Goal: Task Accomplishment & Management: Complete application form

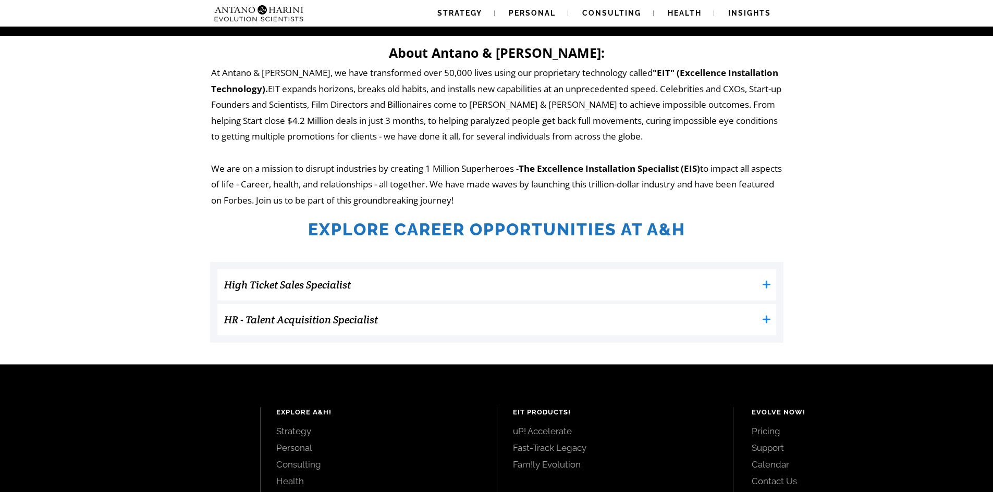
scroll to position [163, 0]
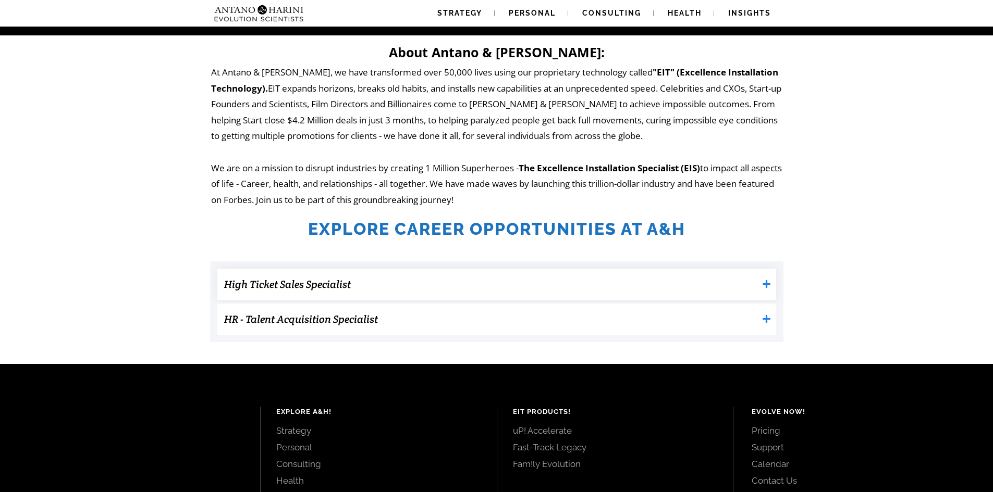
click at [378, 288] on h3 "High Ticket Sales Specialist" at bounding box center [491, 284] width 534 height 21
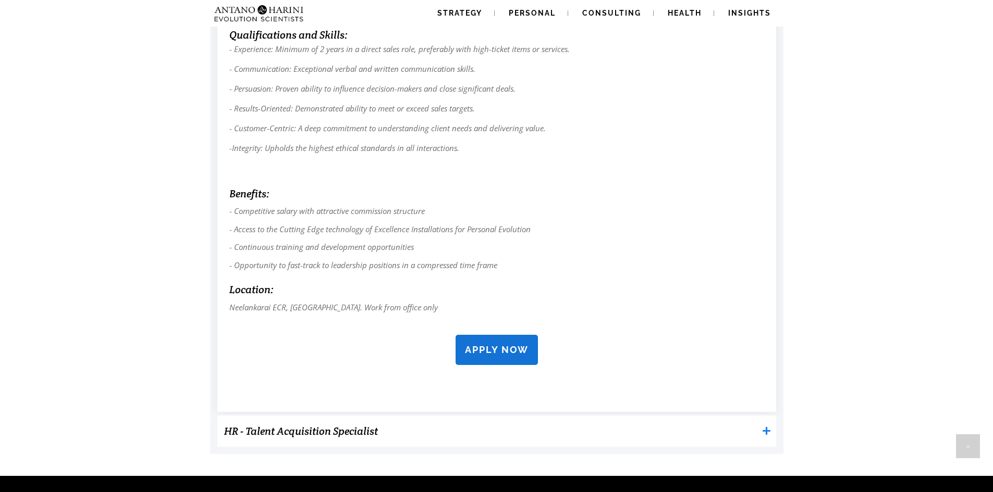
scroll to position [820, 0]
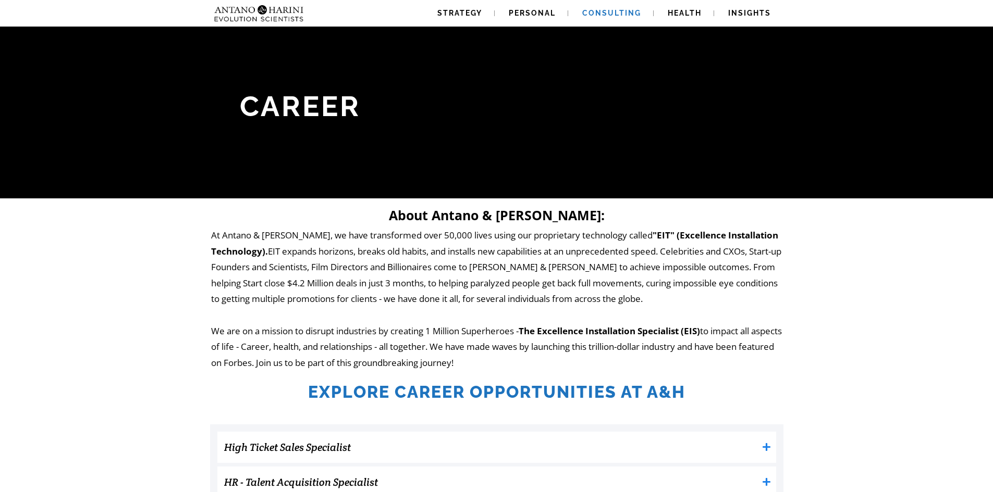
click at [617, 8] on link "Consulting" at bounding box center [612, 13] width 84 height 27
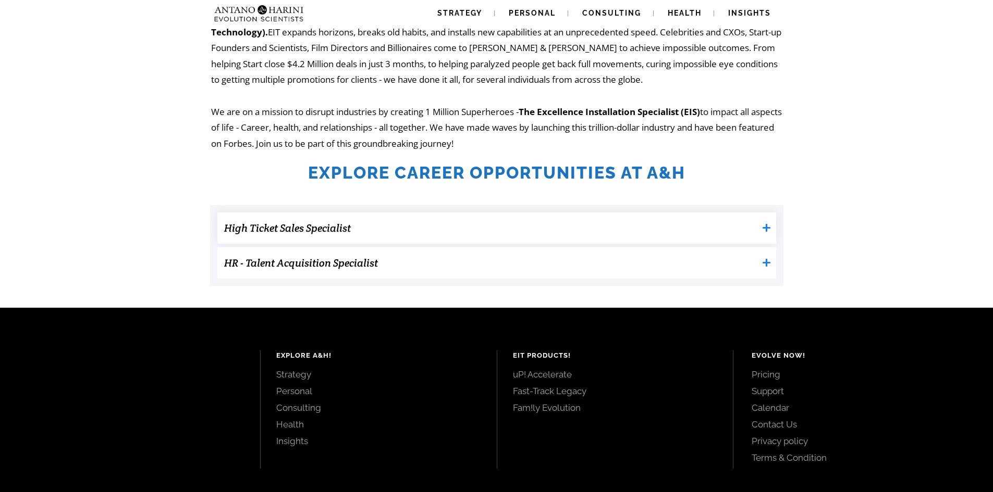
scroll to position [220, 0]
click at [353, 259] on h3 "HR - Talent Acquisition Specialist" at bounding box center [491, 262] width 534 height 21
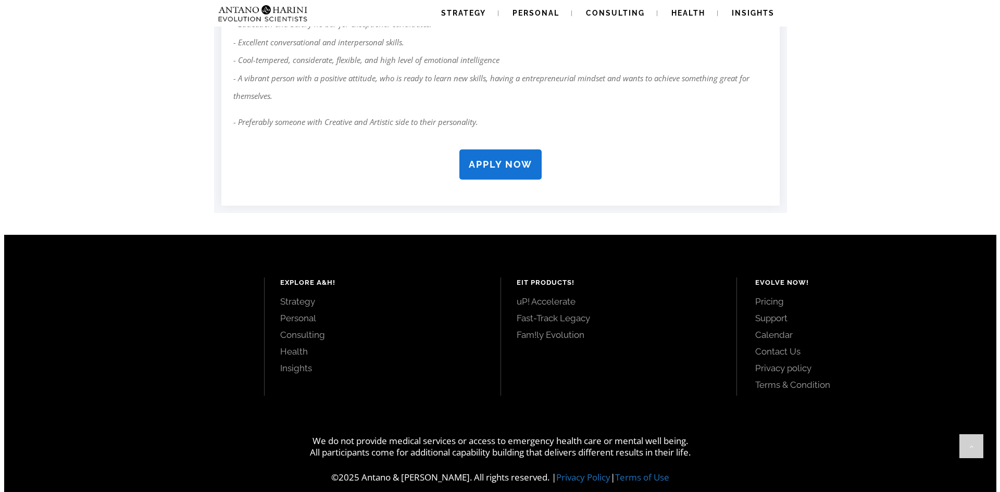
scroll to position [970, 0]
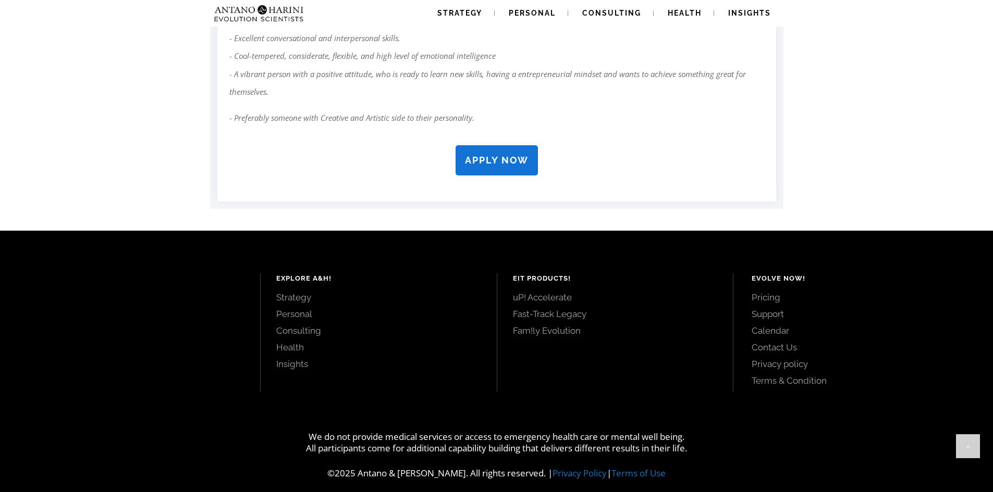
click at [482, 155] on strong "APPLY NOW" at bounding box center [497, 160] width 64 height 11
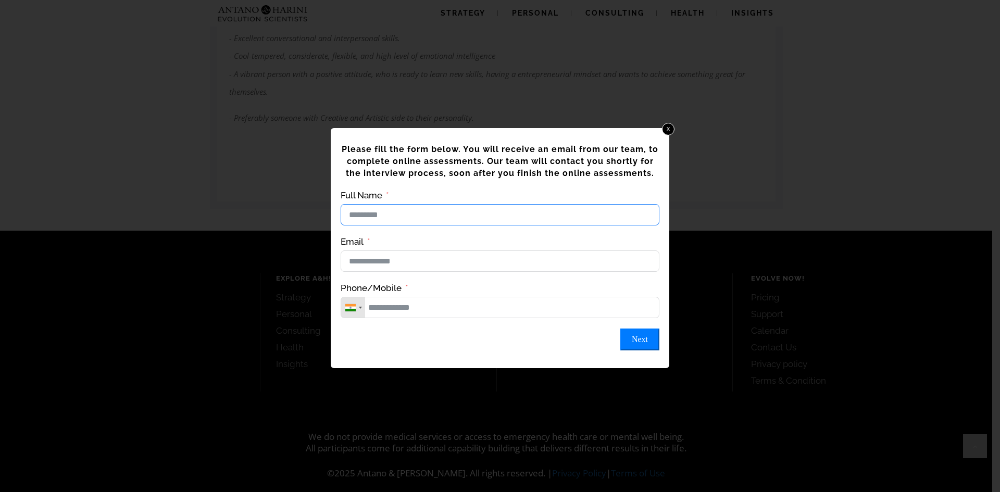
click at [454, 214] on input "Full Name" at bounding box center [500, 214] width 319 height 21
type input "**********"
click at [478, 272] on input "Email" at bounding box center [500, 261] width 319 height 21
type input "**********"
click at [547, 315] on input "Phone/Mobile" at bounding box center [500, 307] width 319 height 21
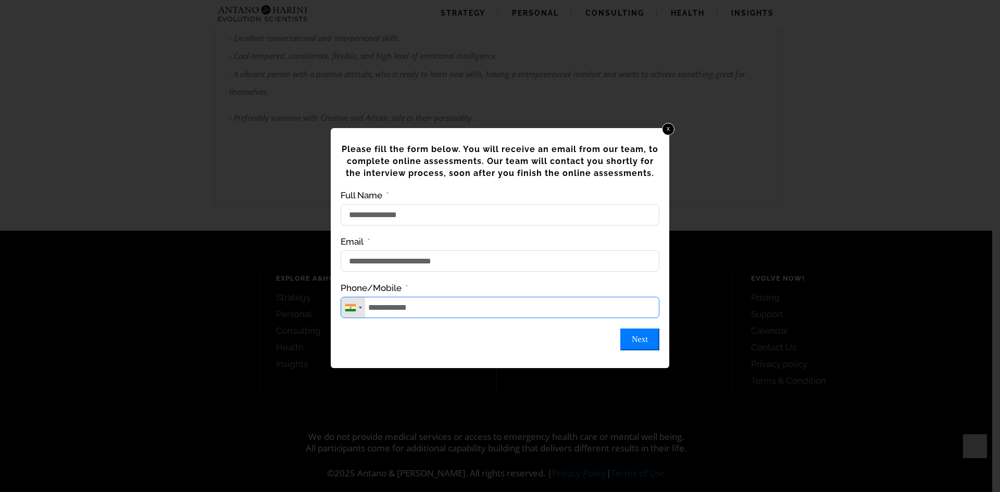
click at [373, 316] on input "**********" at bounding box center [500, 307] width 319 height 21
click at [636, 343] on button "Next" at bounding box center [640, 340] width 39 height 22
type input "**********"
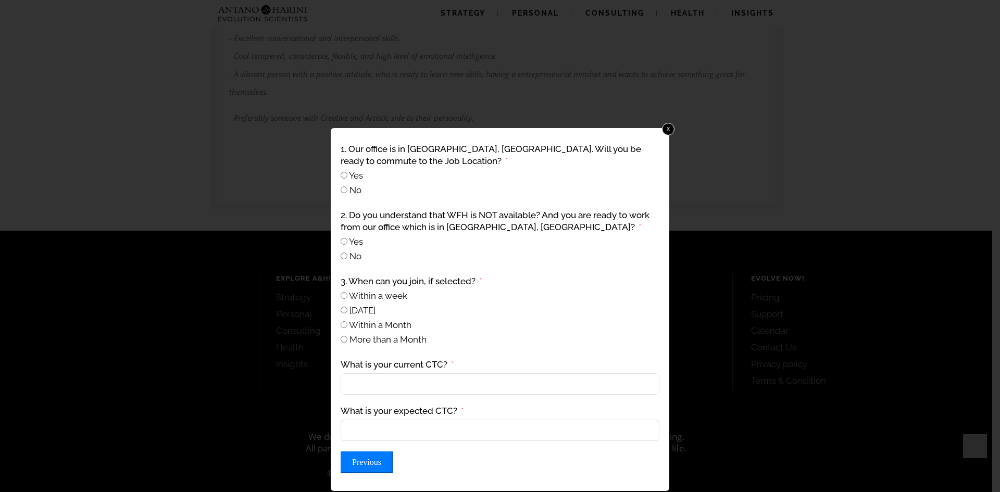
scroll to position [980, 0]
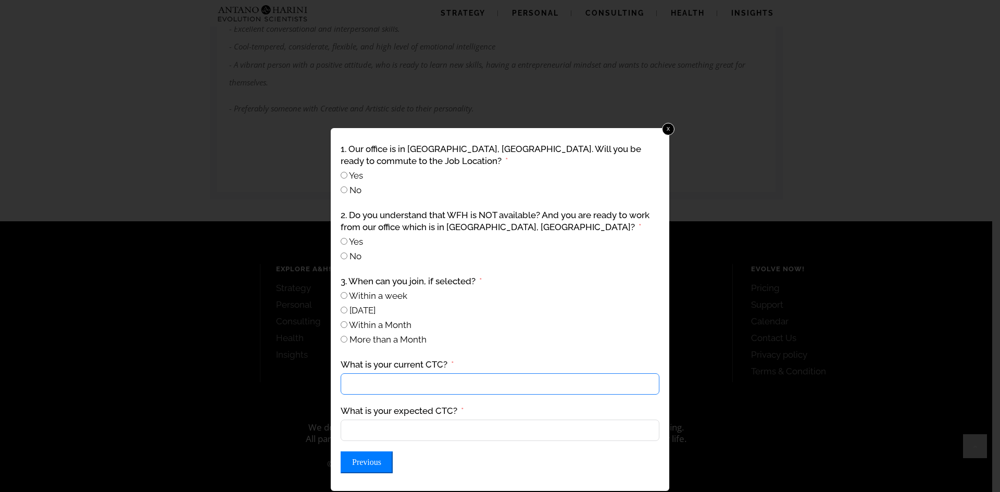
click at [436, 389] on input "What is your current CTC?" at bounding box center [500, 384] width 319 height 21
type input "*"
click at [564, 426] on input "What is your expected CTC?" at bounding box center [500, 430] width 319 height 21
type input "******"
click at [369, 459] on button "Previous" at bounding box center [367, 463] width 52 height 22
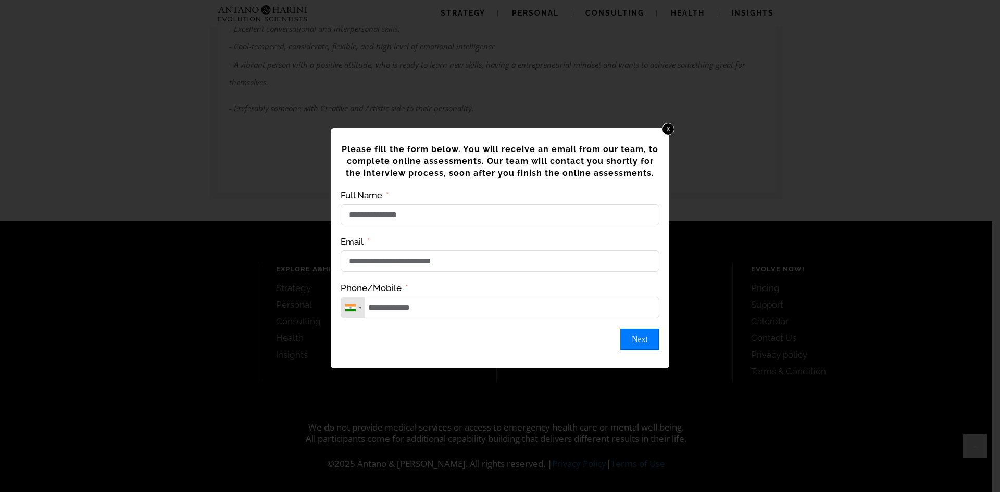
click at [652, 333] on div "**********" at bounding box center [500, 247] width 322 height 211
click at [645, 340] on button "Next" at bounding box center [640, 340] width 39 height 22
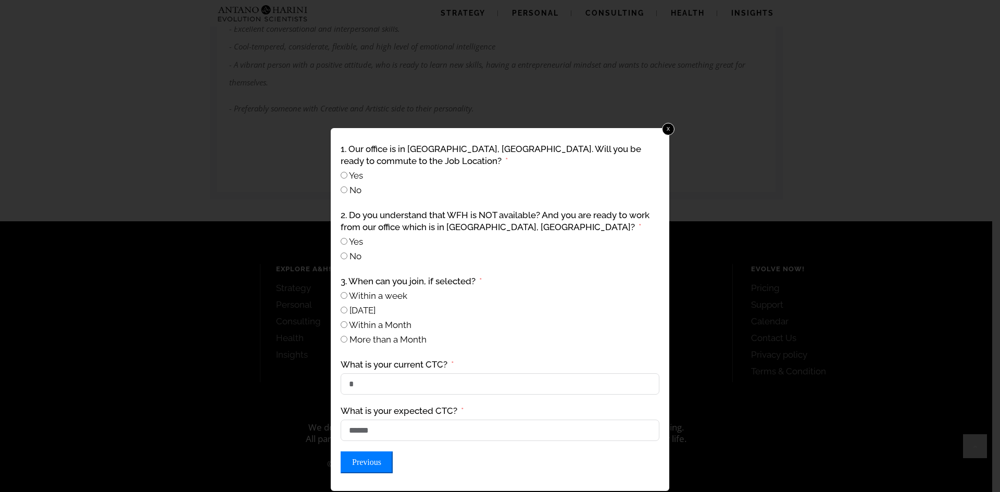
click at [788, 276] on div at bounding box center [500, 246] width 1000 height 492
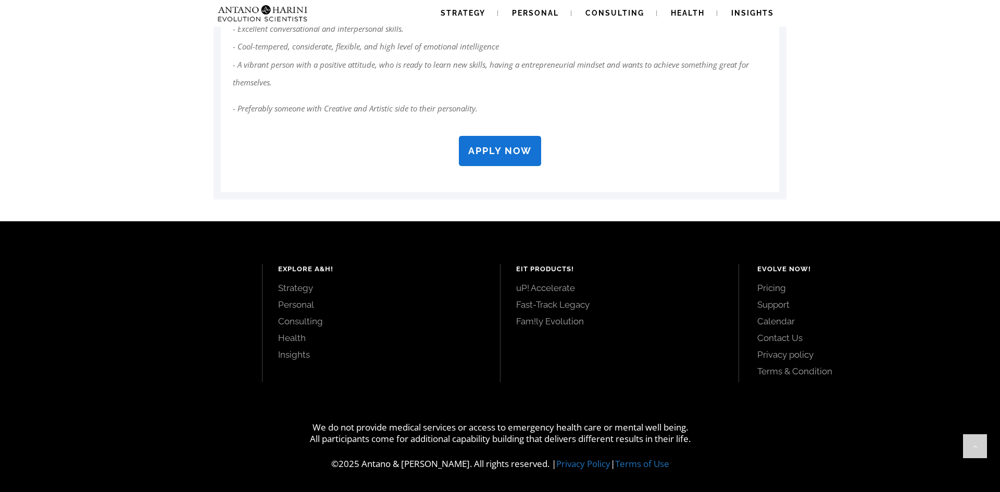
scroll to position [970, 0]
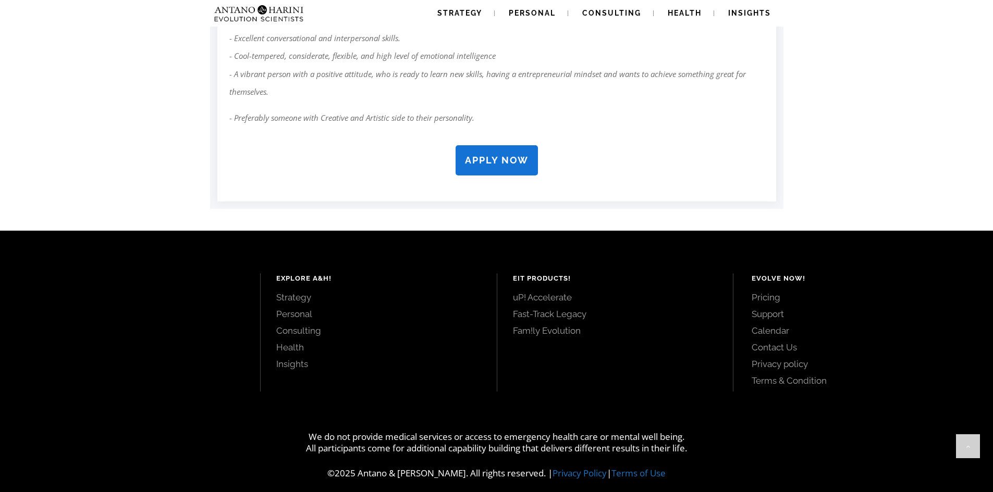
click at [523, 152] on link "APPLY NOW" at bounding box center [496, 160] width 82 height 30
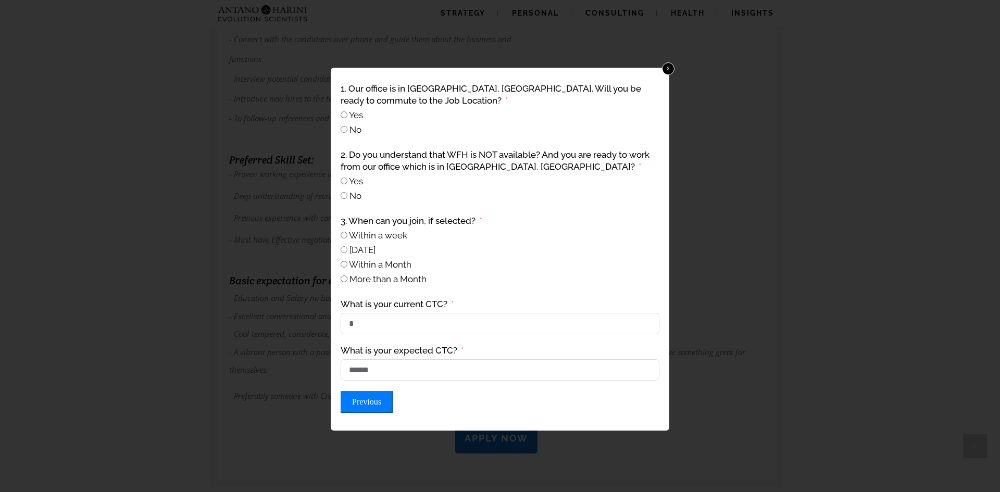
scroll to position [688, 0]
drag, startPoint x: 538, startPoint y: 72, endPoint x: 617, endPoint y: 81, distance: 80.2
click at [617, 81] on div "**********" at bounding box center [500, 249] width 339 height 363
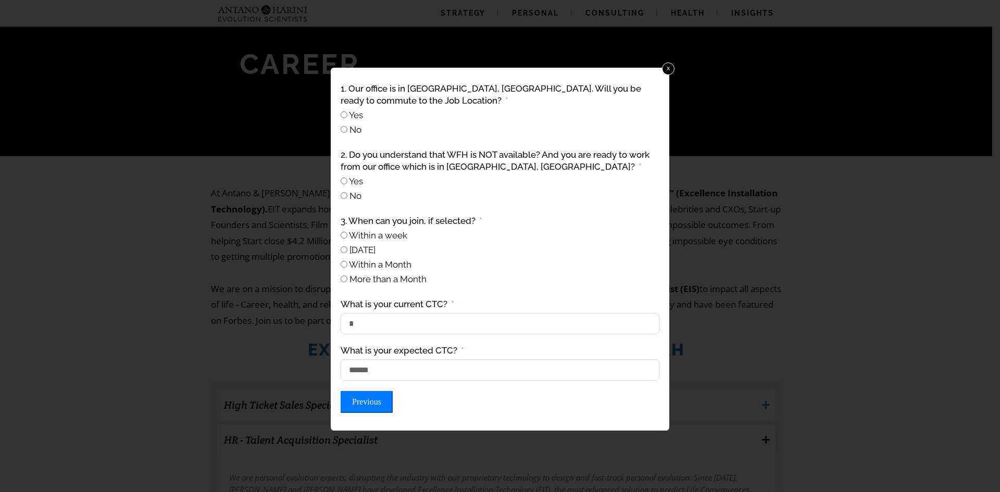
scroll to position [42, 0]
drag, startPoint x: 361, startPoint y: 404, endPoint x: 539, endPoint y: 410, distance: 178.3
click at [539, 410] on div "Previous Submit Form" at bounding box center [500, 402] width 319 height 22
drag, startPoint x: 353, startPoint y: 394, endPoint x: 656, endPoint y: 377, distance: 303.2
click at [656, 380] on div "1. Our office is in Neelankarai, Chennai. Will you be ready to commute to the J…" at bounding box center [500, 247] width 322 height 333
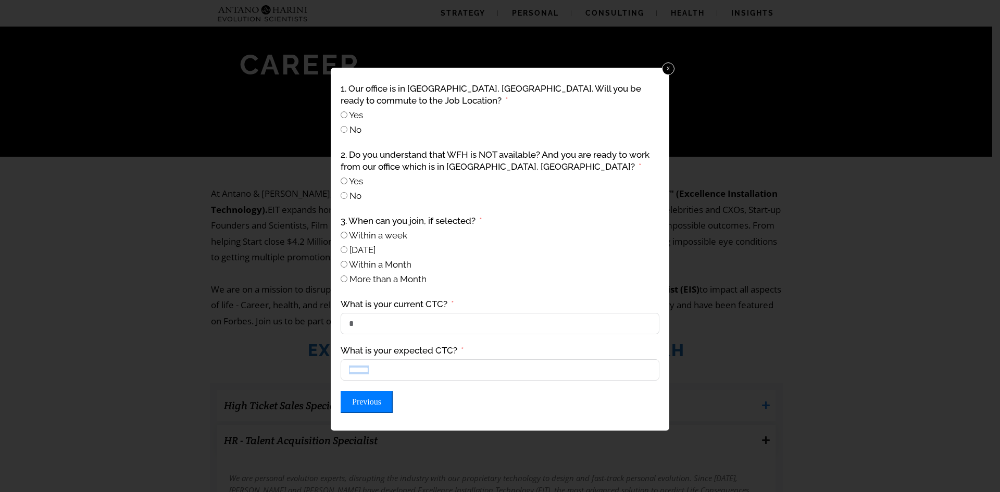
scroll to position [0, 0]
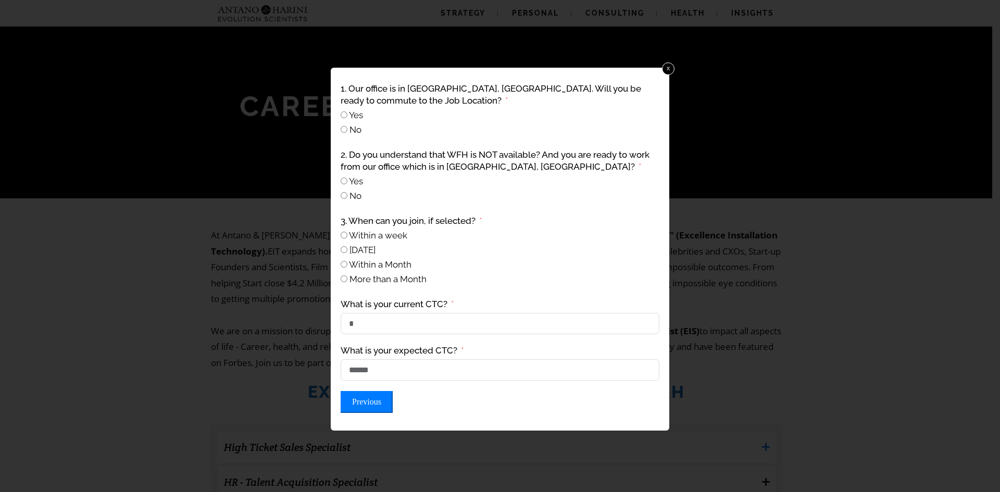
click at [640, 419] on div "**********" at bounding box center [500, 251] width 322 height 341
click at [672, 70] on link "x" at bounding box center [669, 69] width 14 height 14
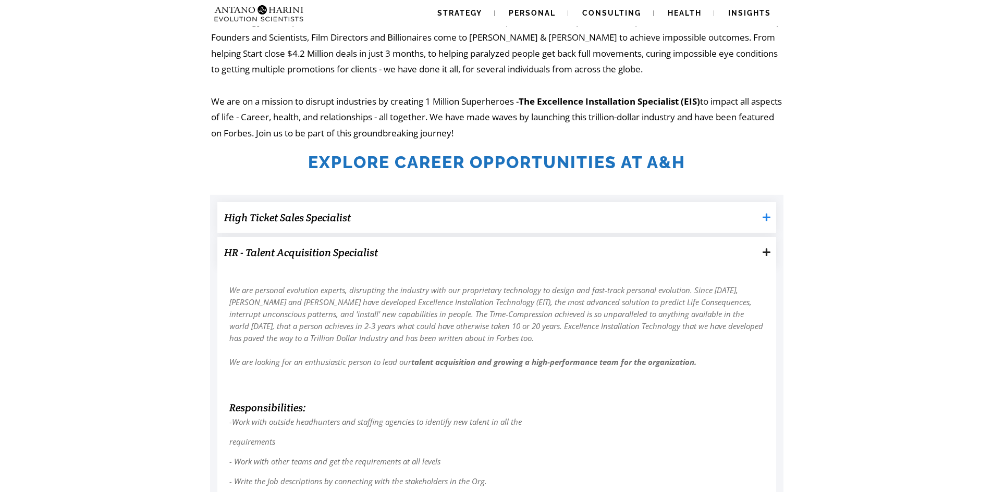
scroll to position [229, 0]
click at [564, 213] on h3 "High Ticket Sales Specialist" at bounding box center [491, 218] width 534 height 21
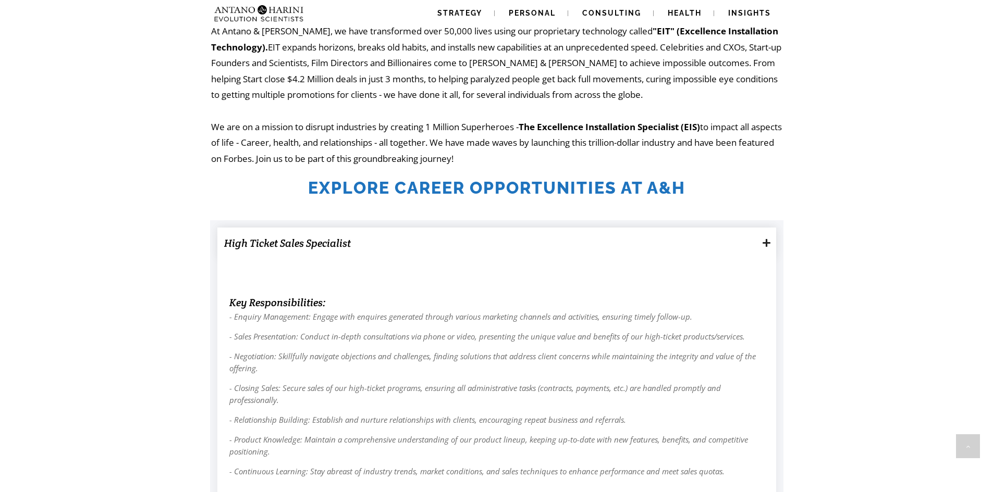
scroll to position [0, 0]
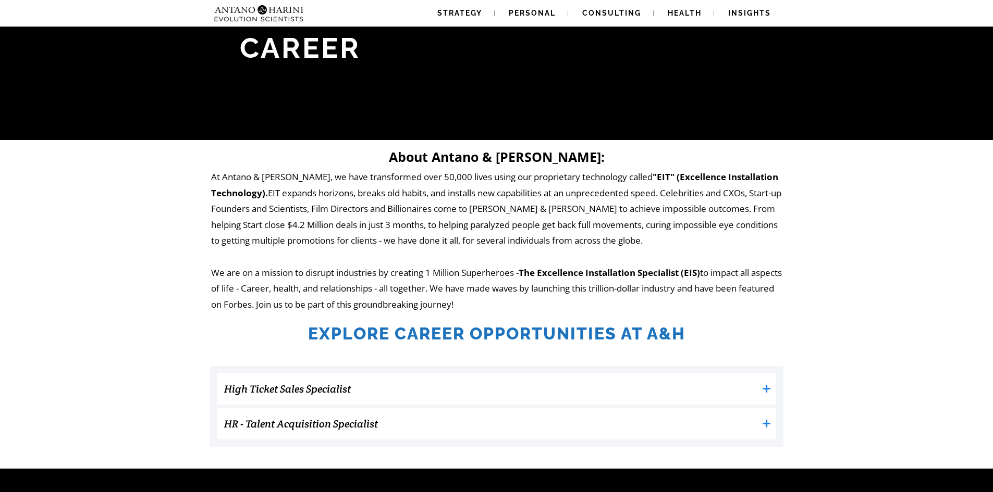
scroll to position [306, 0]
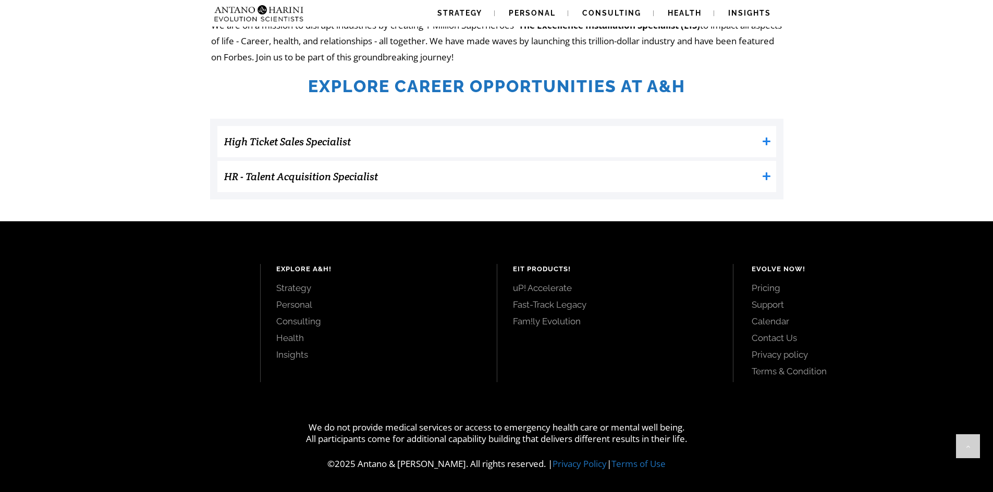
click at [650, 86] on h2 "Explore Career Opportunities at A&H" at bounding box center [496, 87] width 571 height 20
click at [298, 289] on link "Strategy" at bounding box center [378, 287] width 205 height 11
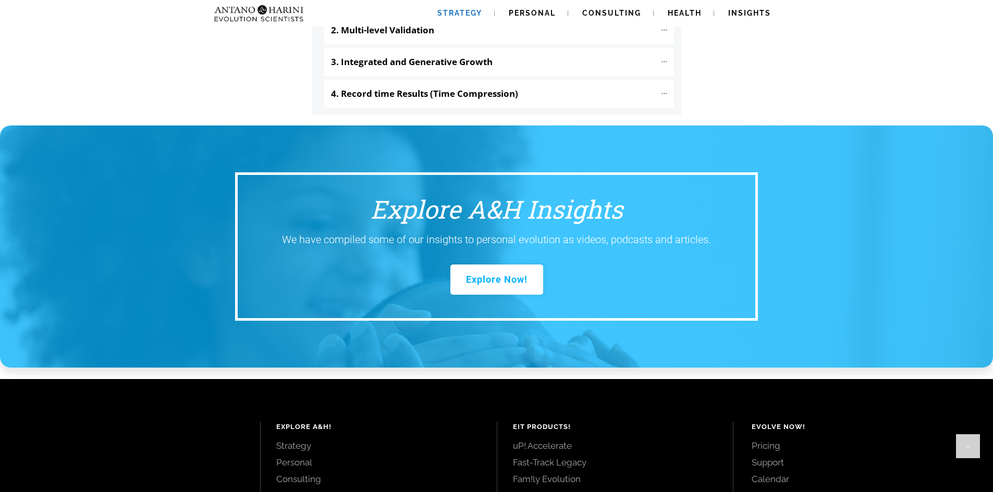
scroll to position [1282, 0]
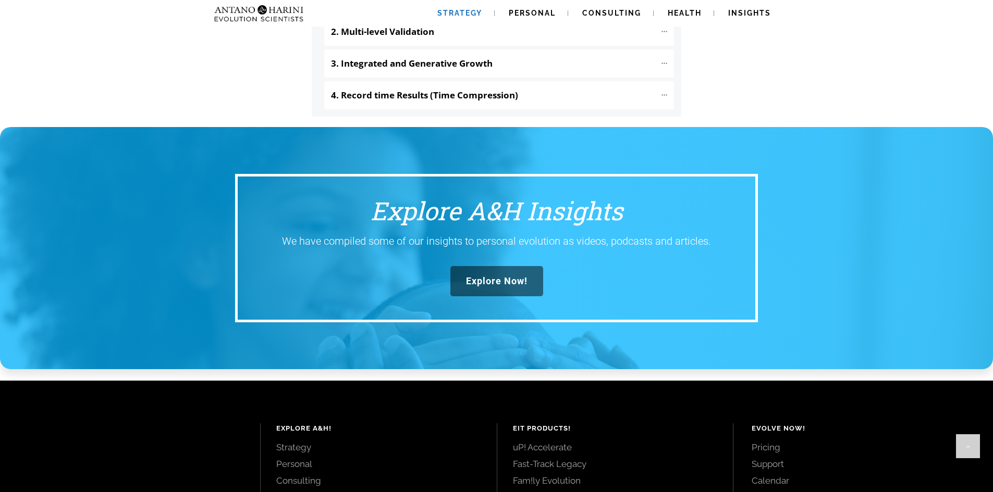
click at [519, 266] on link "Explore Now!" at bounding box center [496, 281] width 93 height 30
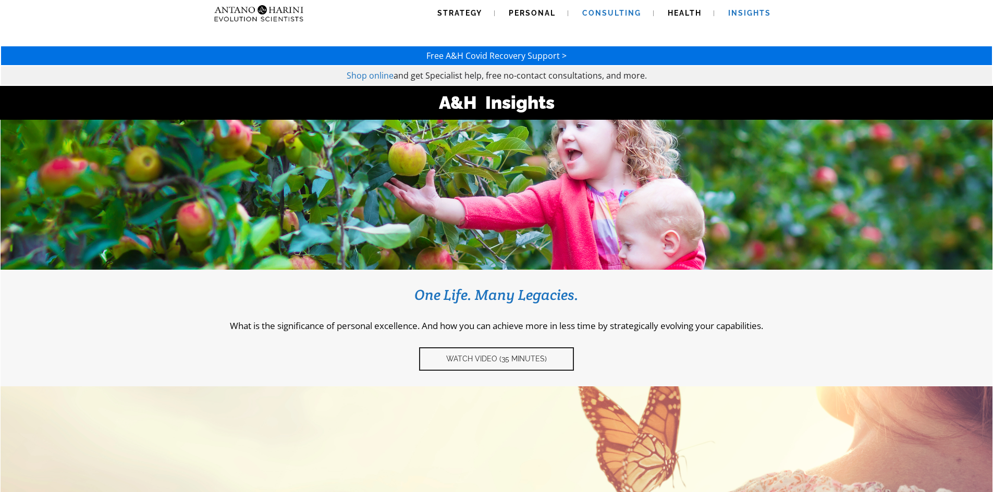
click at [618, 14] on span "Consulting" at bounding box center [611, 13] width 59 height 8
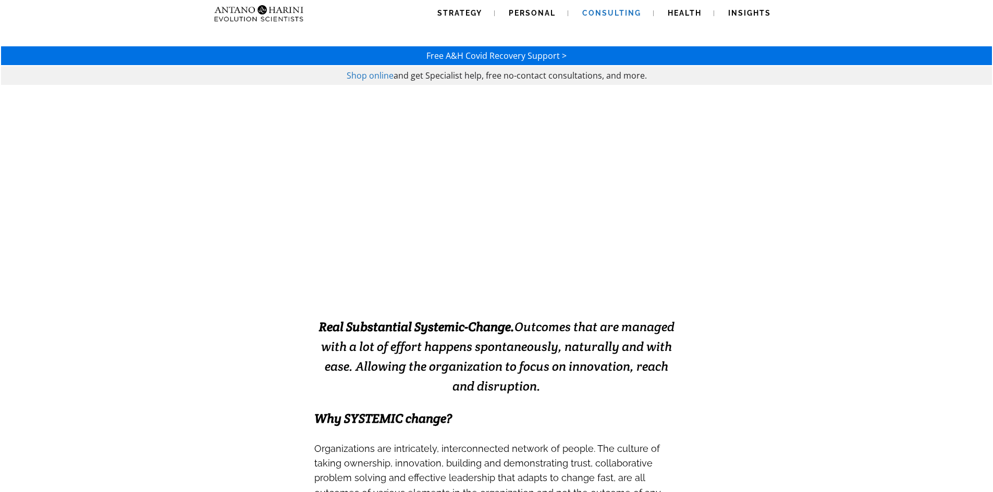
click at [669, 14] on span "Health" at bounding box center [684, 13] width 34 height 8
